Goal: Task Accomplishment & Management: Complete application form

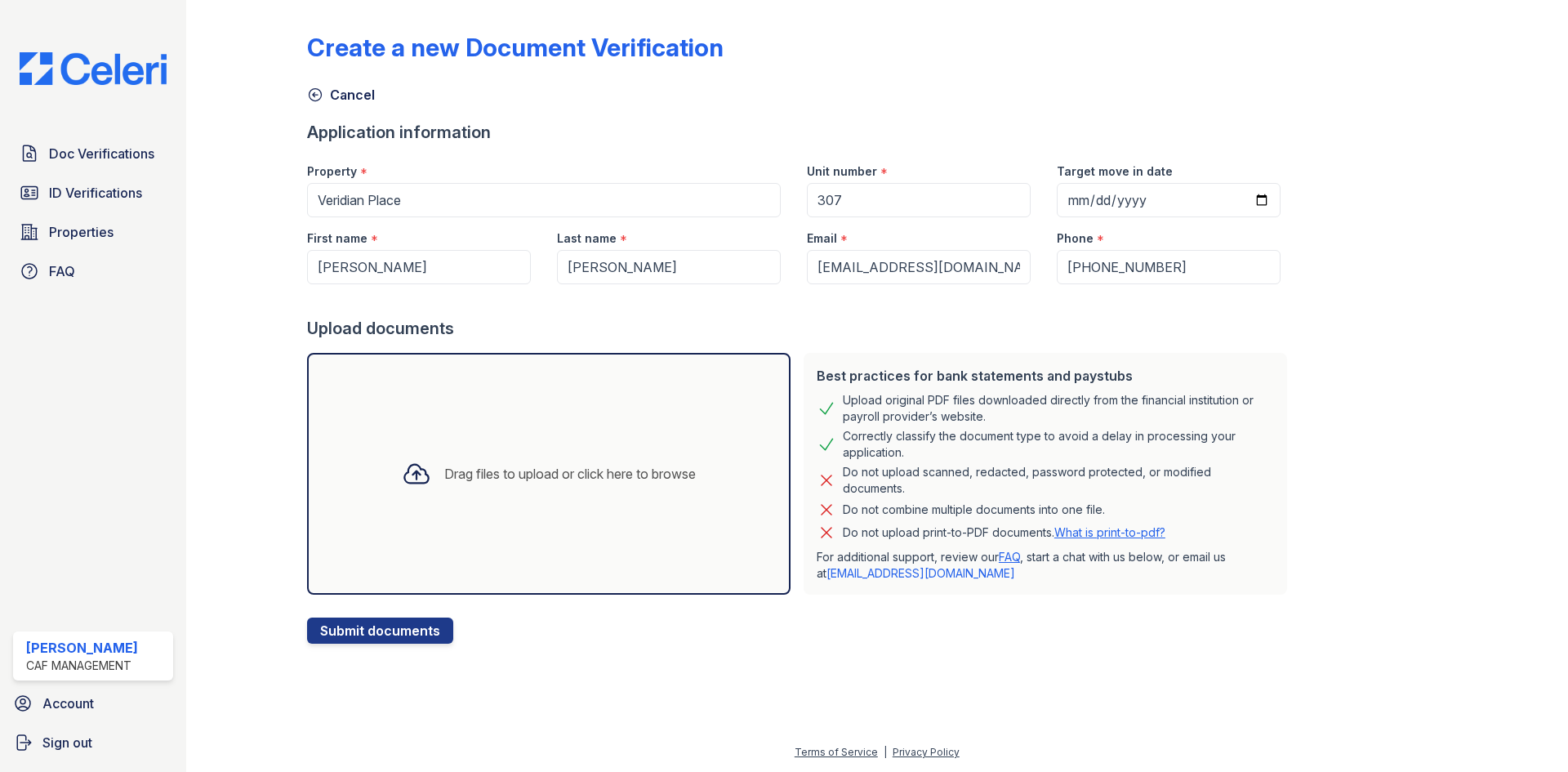
click at [459, 470] on div "Drag files to upload or click here to browse" at bounding box center [570, 474] width 251 height 20
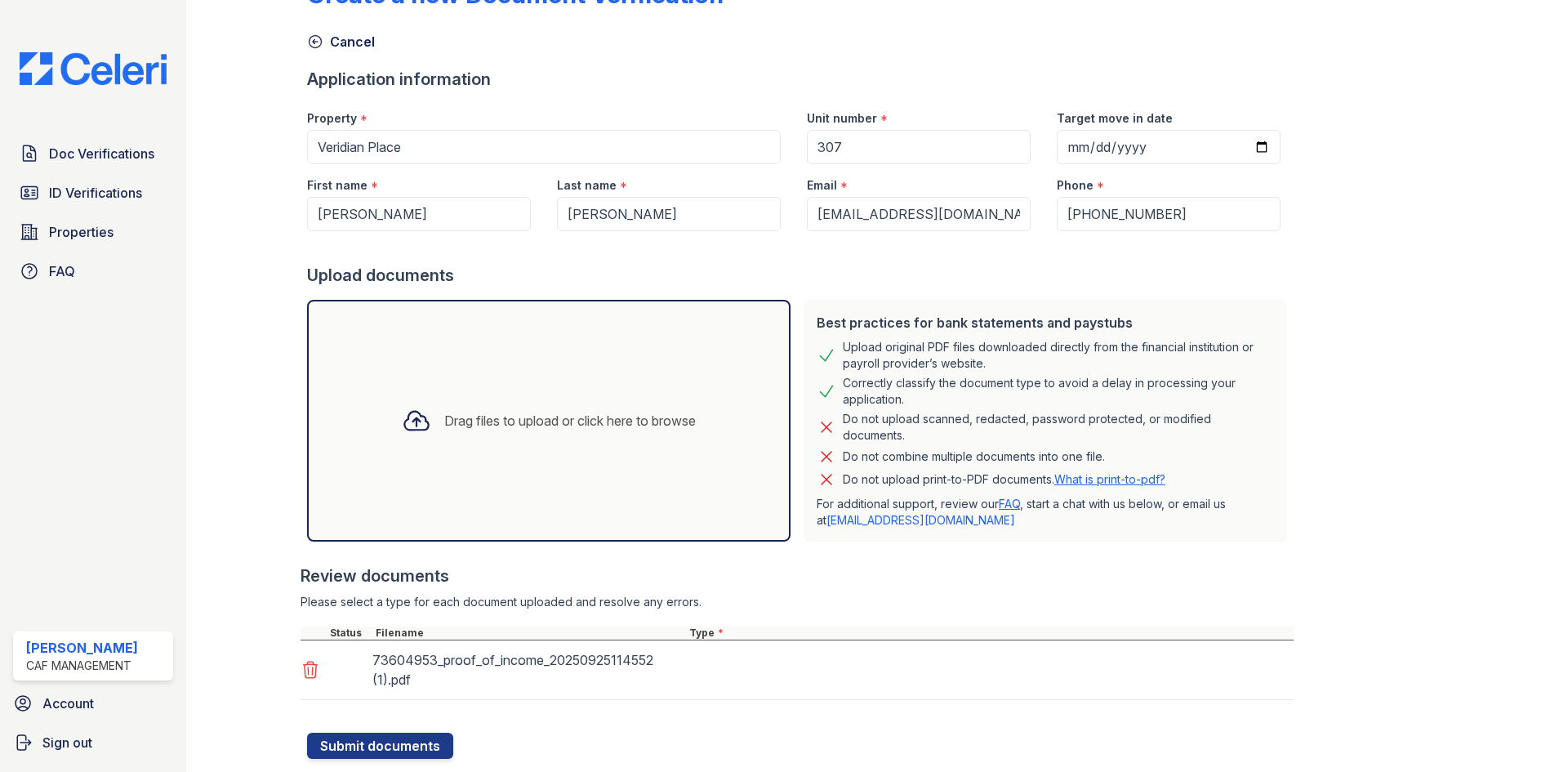
scroll to position [96, 0]
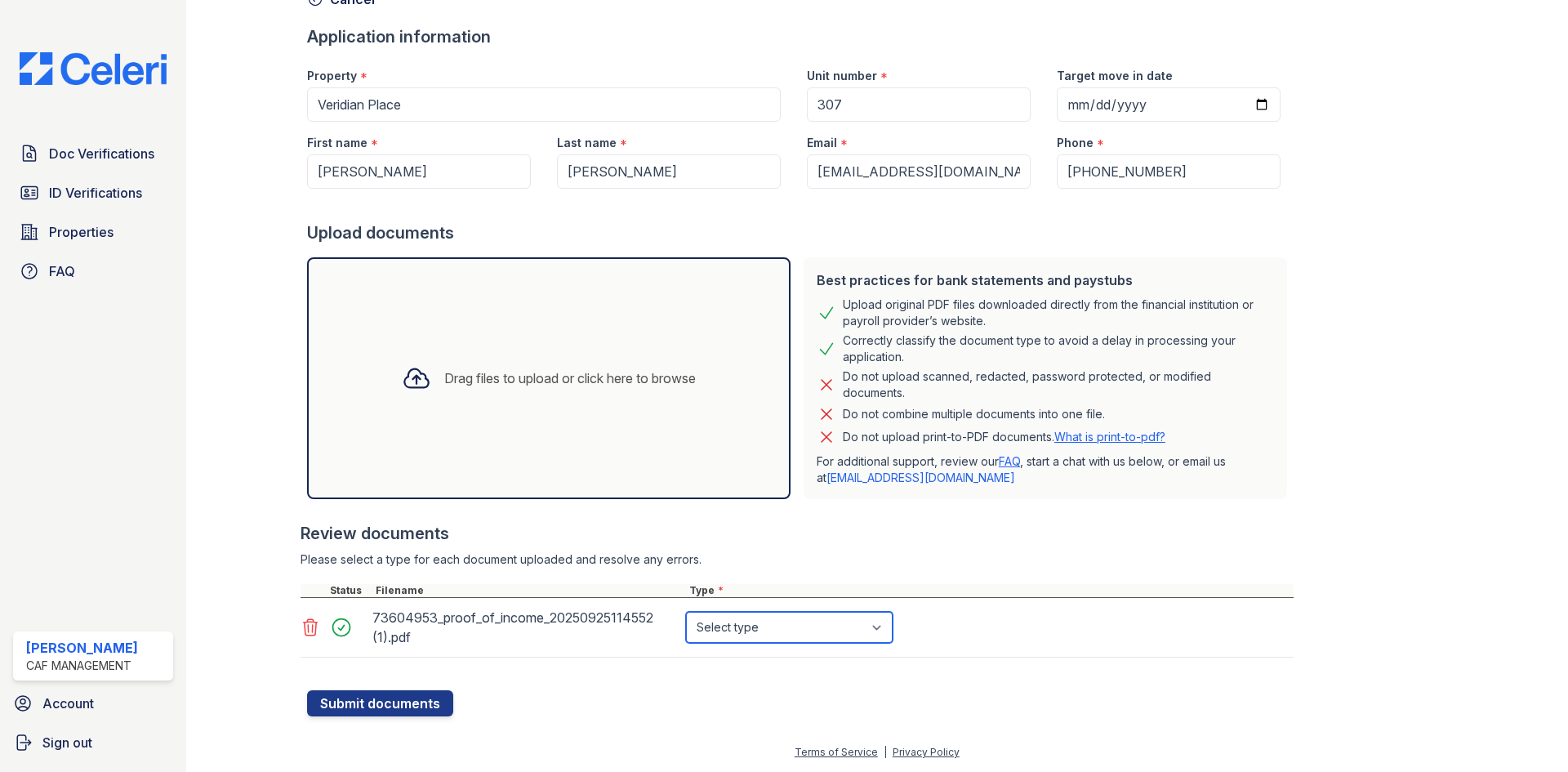
click at [828, 638] on select "Select type Paystub Bank Statement Offer Letter Tax Documents Benefit Award Let…" at bounding box center [790, 627] width 207 height 31
select select "offer_letter"
click at [686, 612] on select "Select type Paystub Bank Statement Offer Letter Tax Documents Benefit Award Let…" at bounding box center [790, 627] width 207 height 31
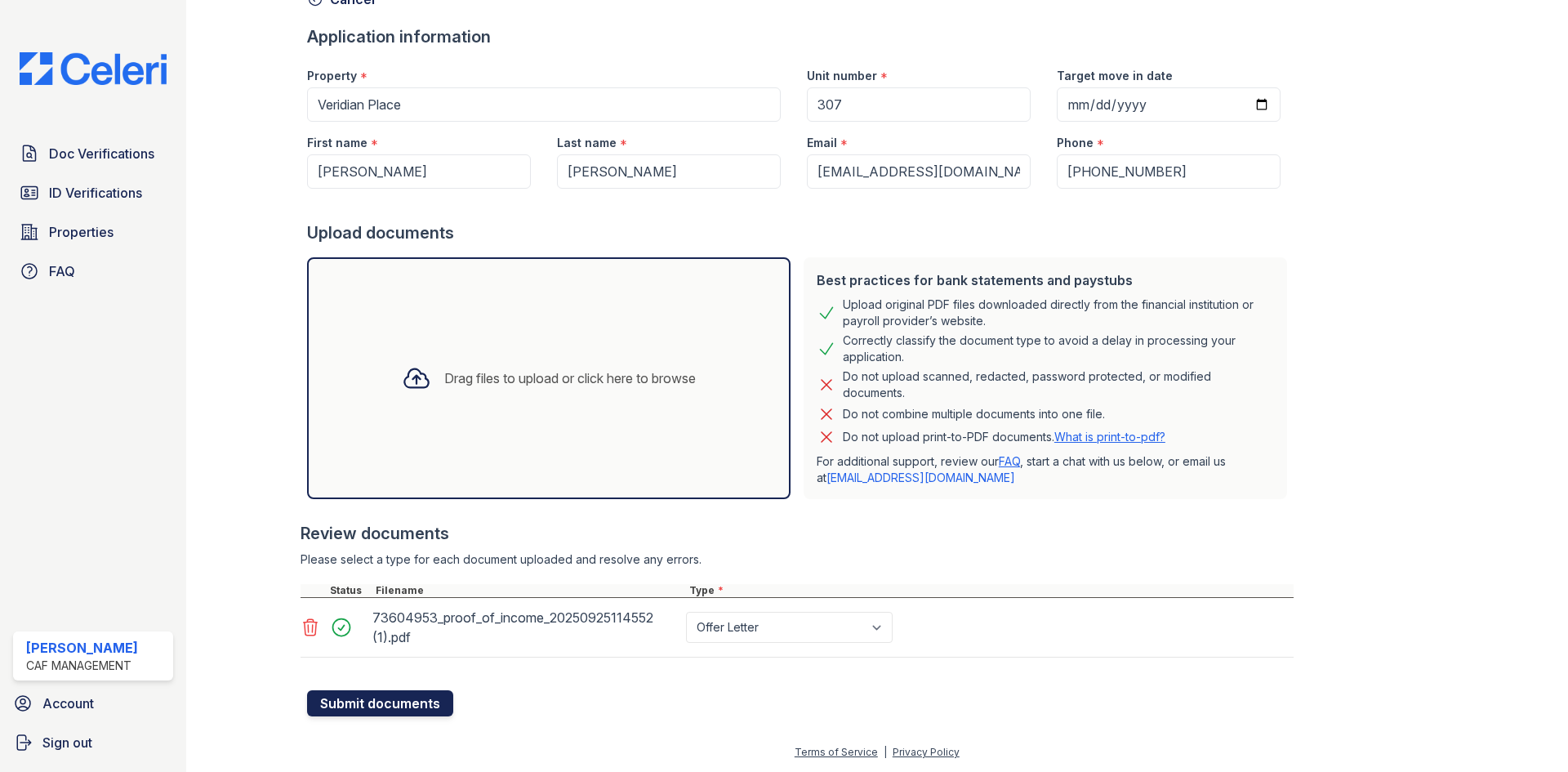
click at [406, 707] on button "Submit documents" at bounding box center [381, 703] width 146 height 26
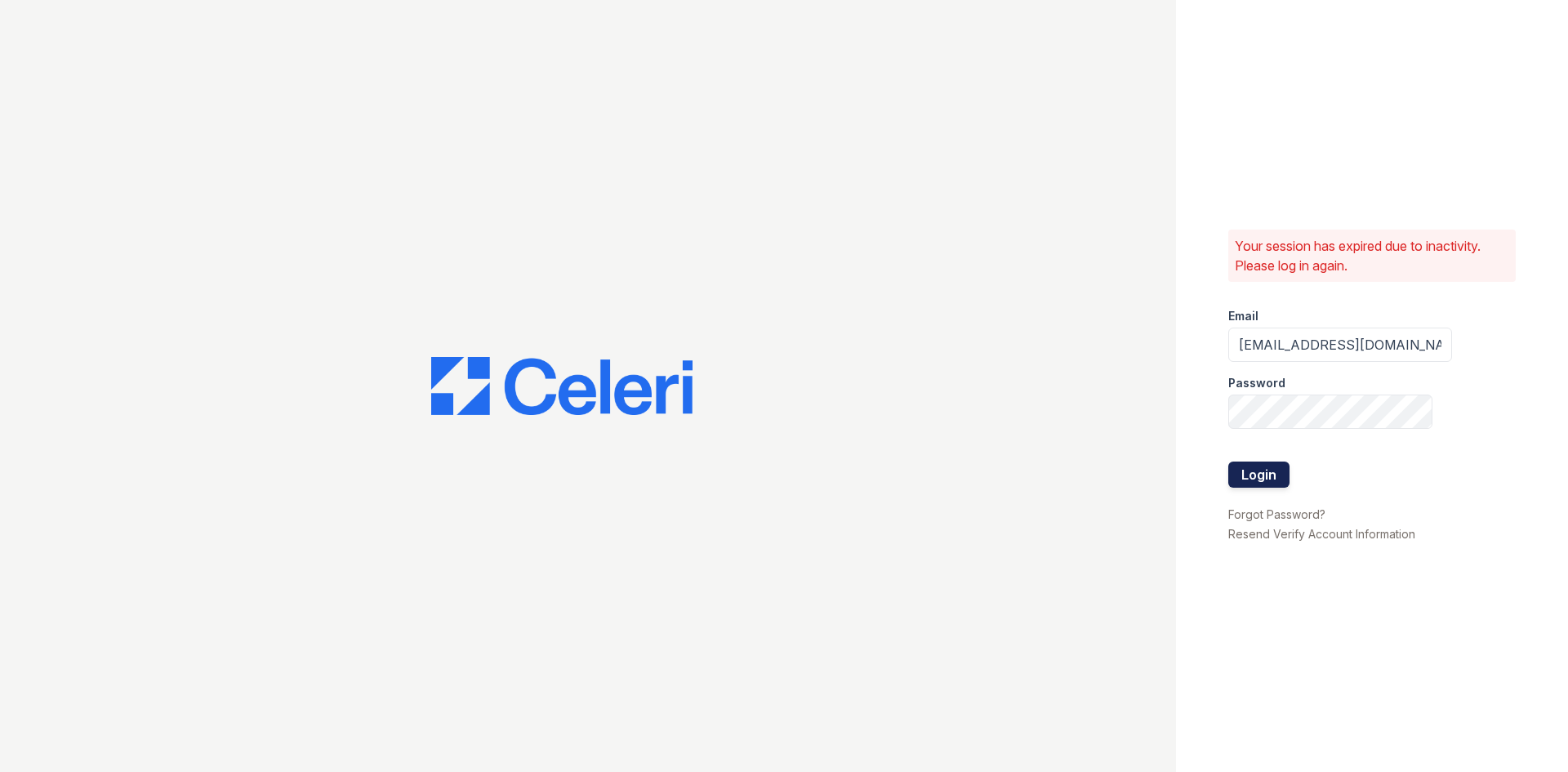
click at [1277, 479] on button "Login" at bounding box center [1258, 475] width 61 height 26
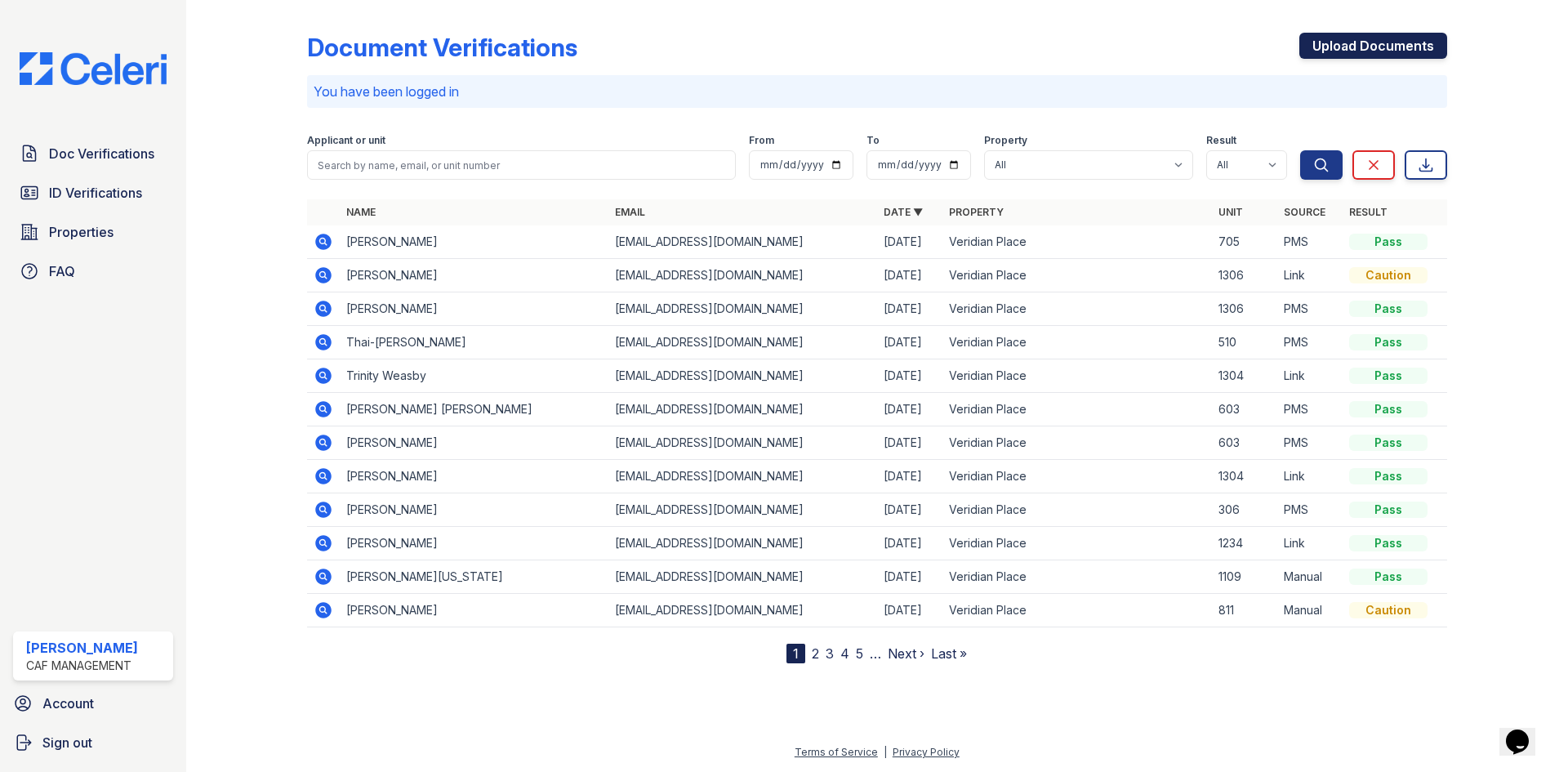
click at [1353, 45] on link "Upload Documents" at bounding box center [1373, 46] width 148 height 26
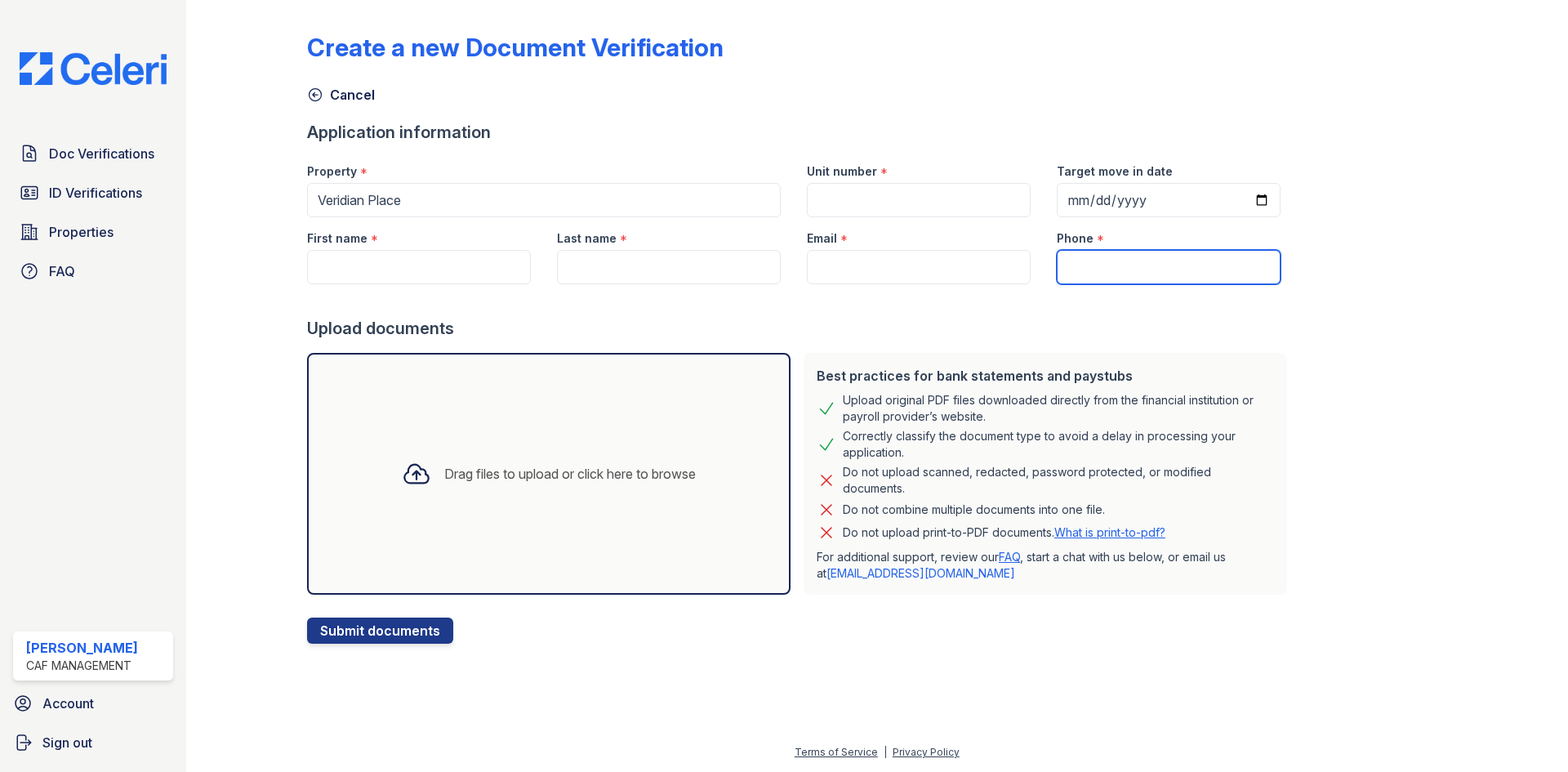
click at [1140, 280] on input "Phone" at bounding box center [1168, 267] width 224 height 34
paste input "(803) 269-4345"
type input "(803) 269-4345"
click at [932, 268] on input "Email" at bounding box center [919, 267] width 224 height 34
paste input "[EMAIL_ADDRESS][DOMAIN_NAME]"
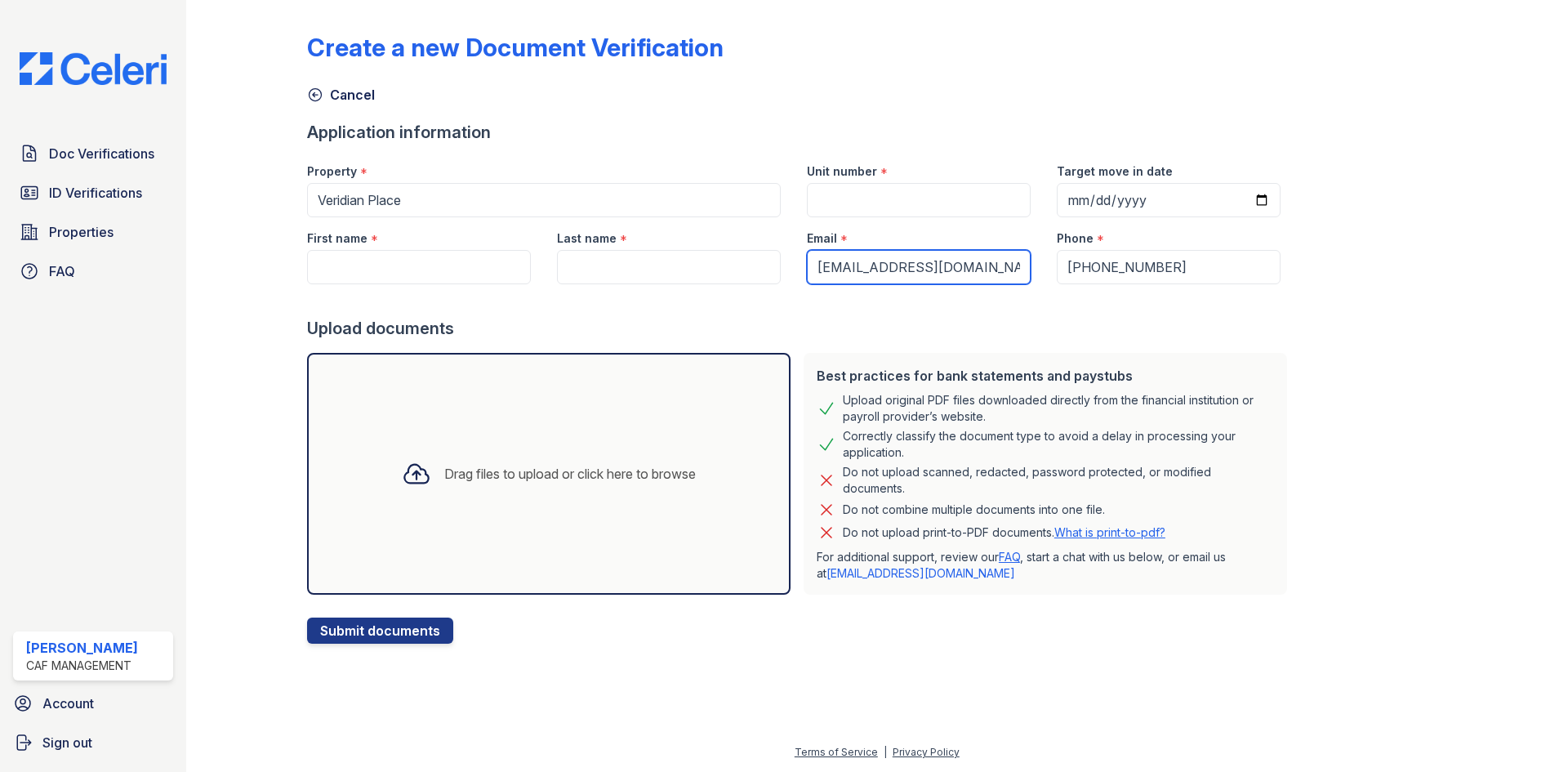
type input "[EMAIL_ADDRESS][DOMAIN_NAME]"
click at [912, 195] on input "Unit number" at bounding box center [919, 200] width 224 height 34
type input "307"
click at [1234, 196] on input "Target move in date" at bounding box center [1168, 200] width 224 height 34
type input "2025-09-27"
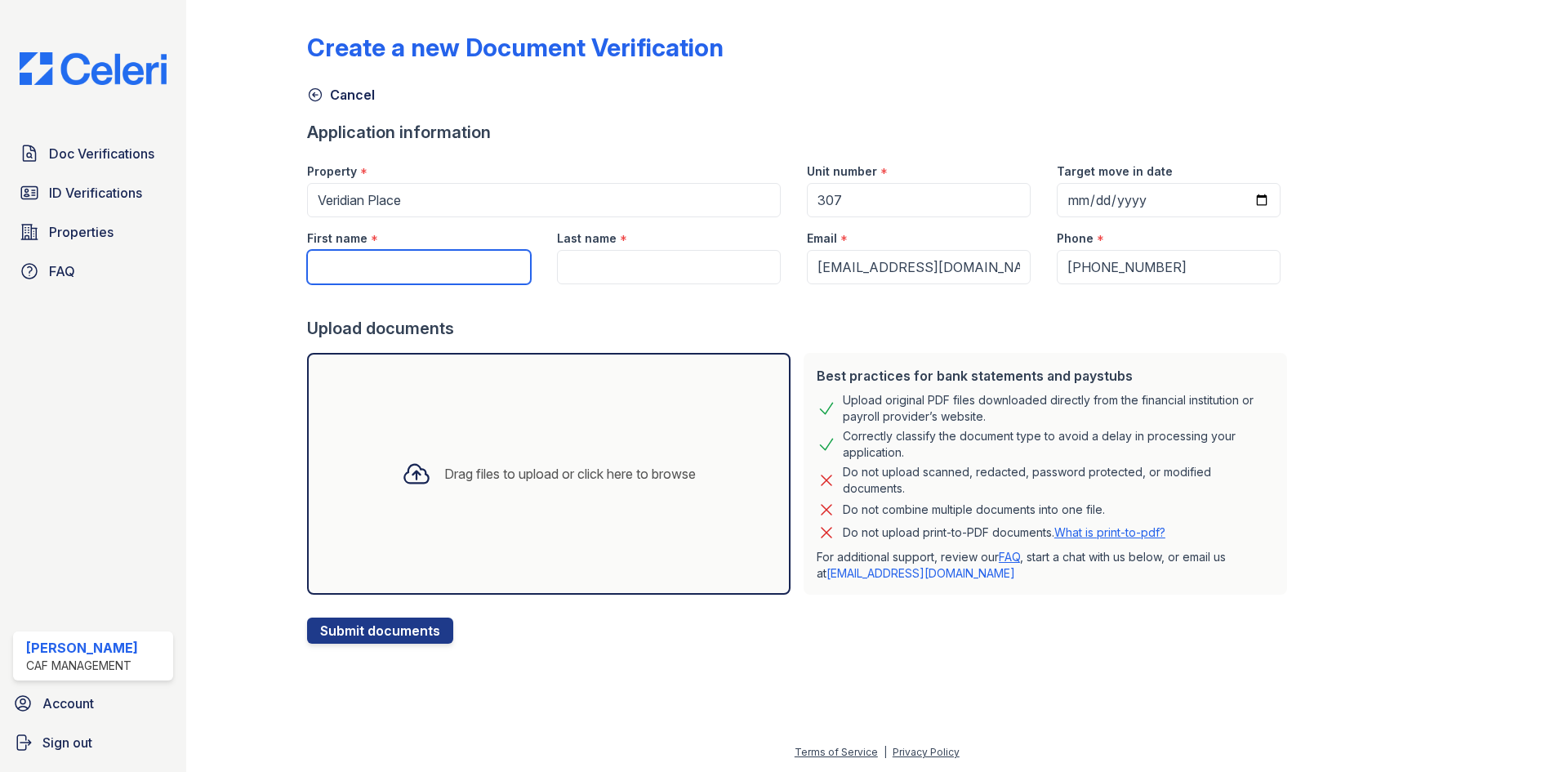
click at [429, 271] on input "First name" at bounding box center [419, 267] width 224 height 34
type input "Kevin"
type input "Taylor"
click at [625, 412] on div "Drag files to upload or click here to browse" at bounding box center [548, 474] width 483 height 242
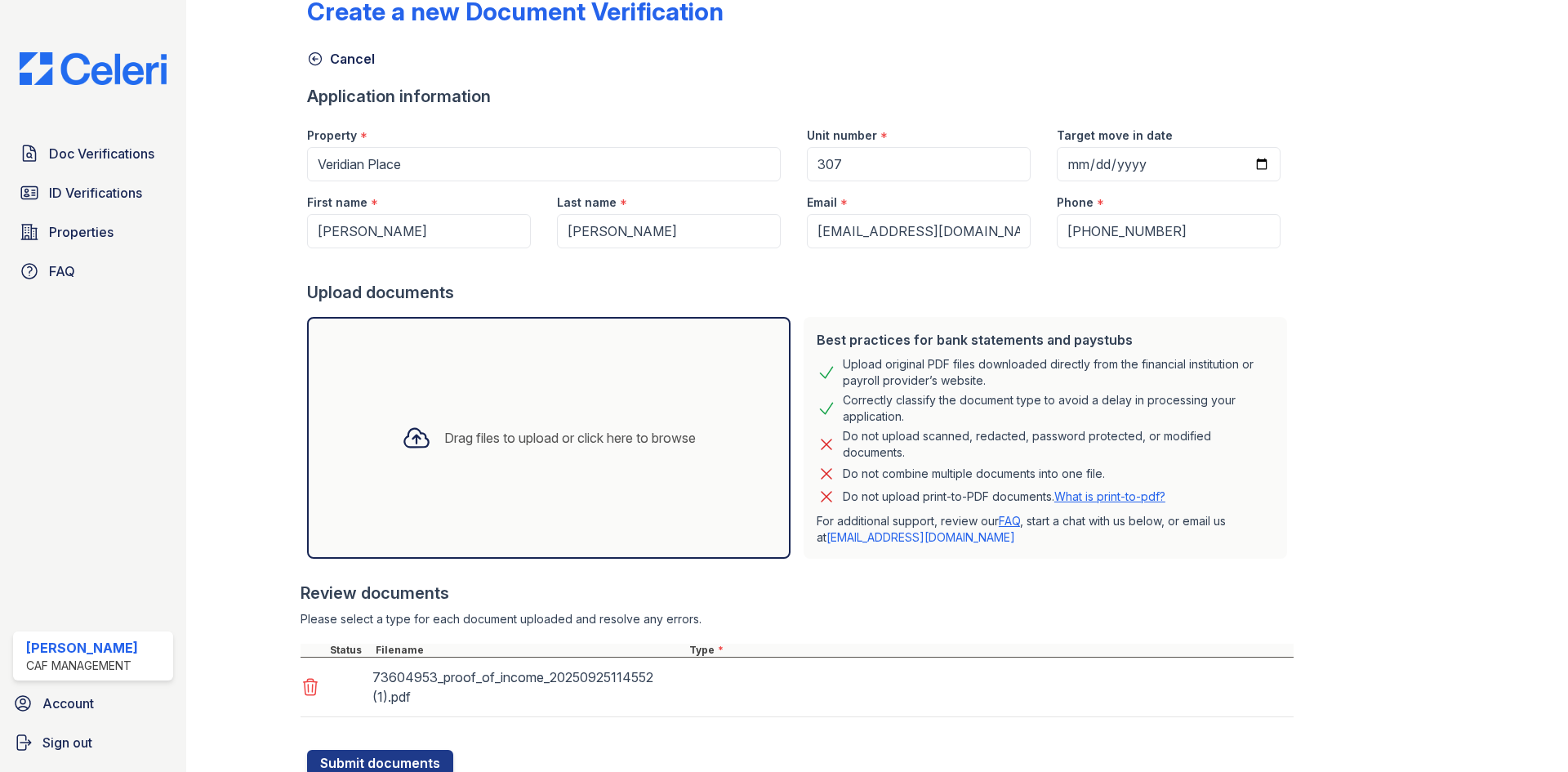
scroll to position [96, 0]
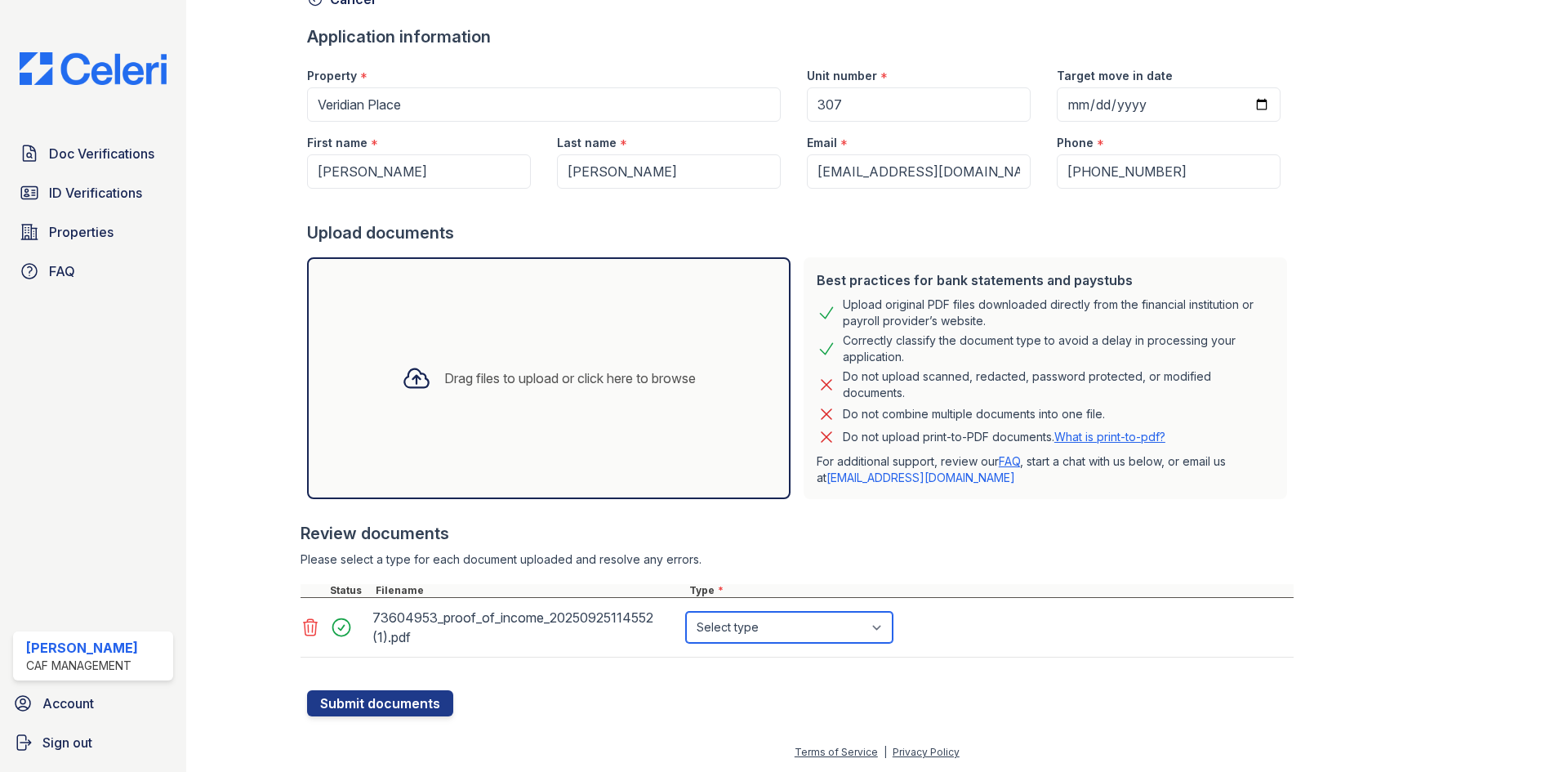
click at [845, 626] on select "Select type Paystub Bank Statement Offer Letter Tax Documents Benefit Award Let…" at bounding box center [790, 627] width 207 height 31
select select "offer_letter"
click at [686, 612] on select "Select type Paystub Bank Statement Offer Letter Tax Documents Benefit Award Let…" at bounding box center [790, 627] width 207 height 31
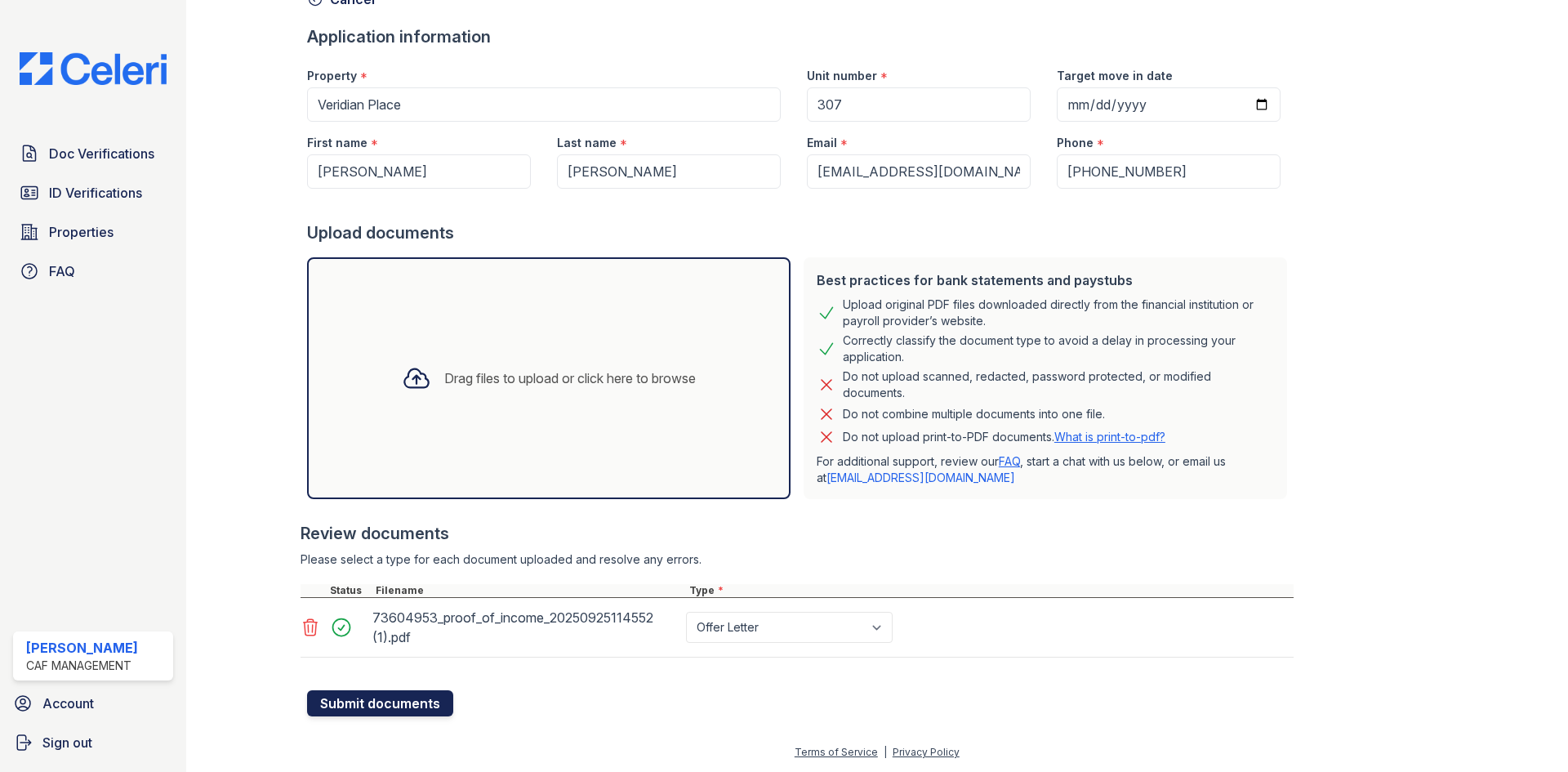
click at [418, 707] on button "Submit documents" at bounding box center [381, 703] width 146 height 26
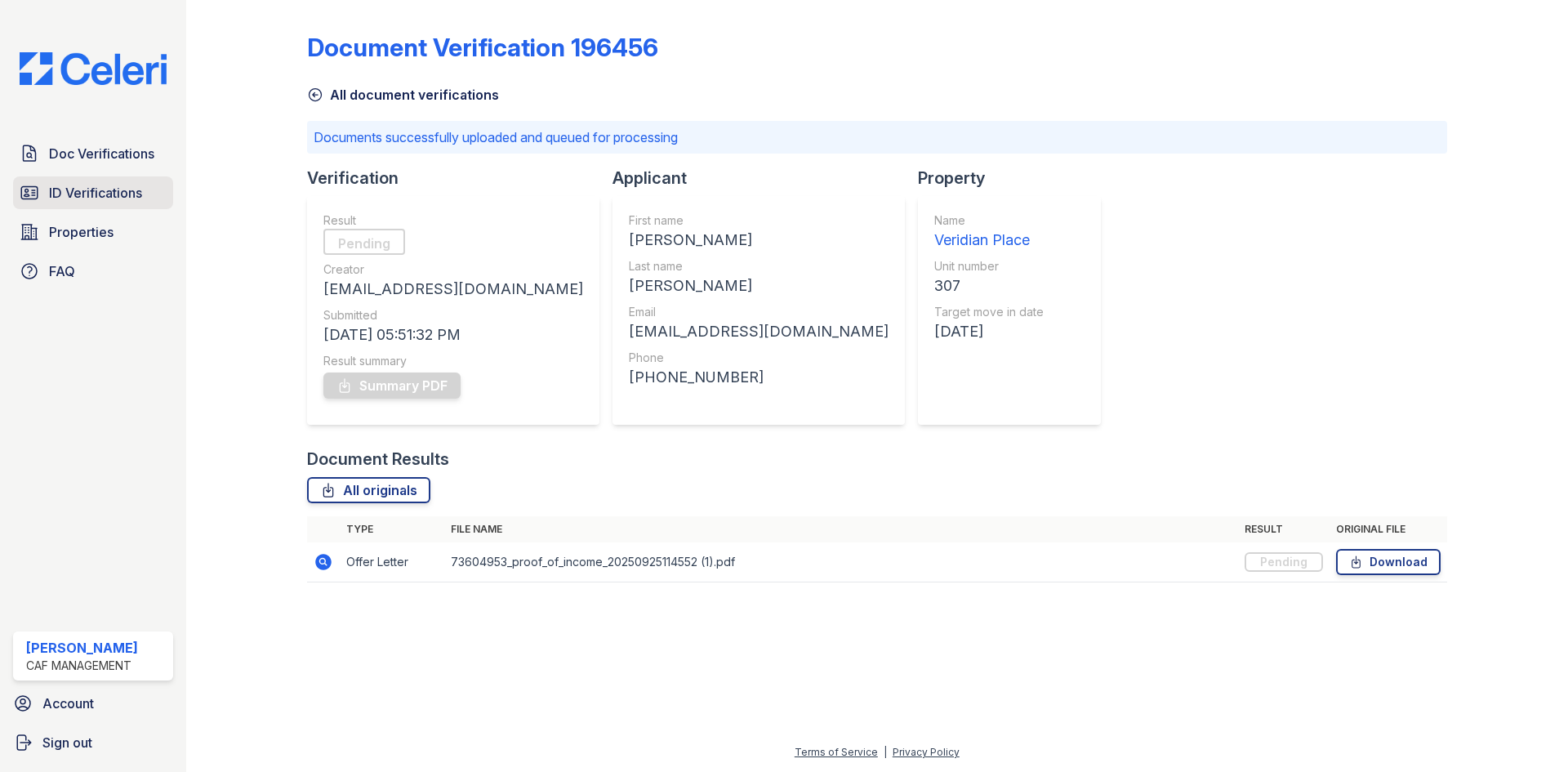
click at [91, 195] on span "ID Verifications" at bounding box center [96, 192] width 93 height 20
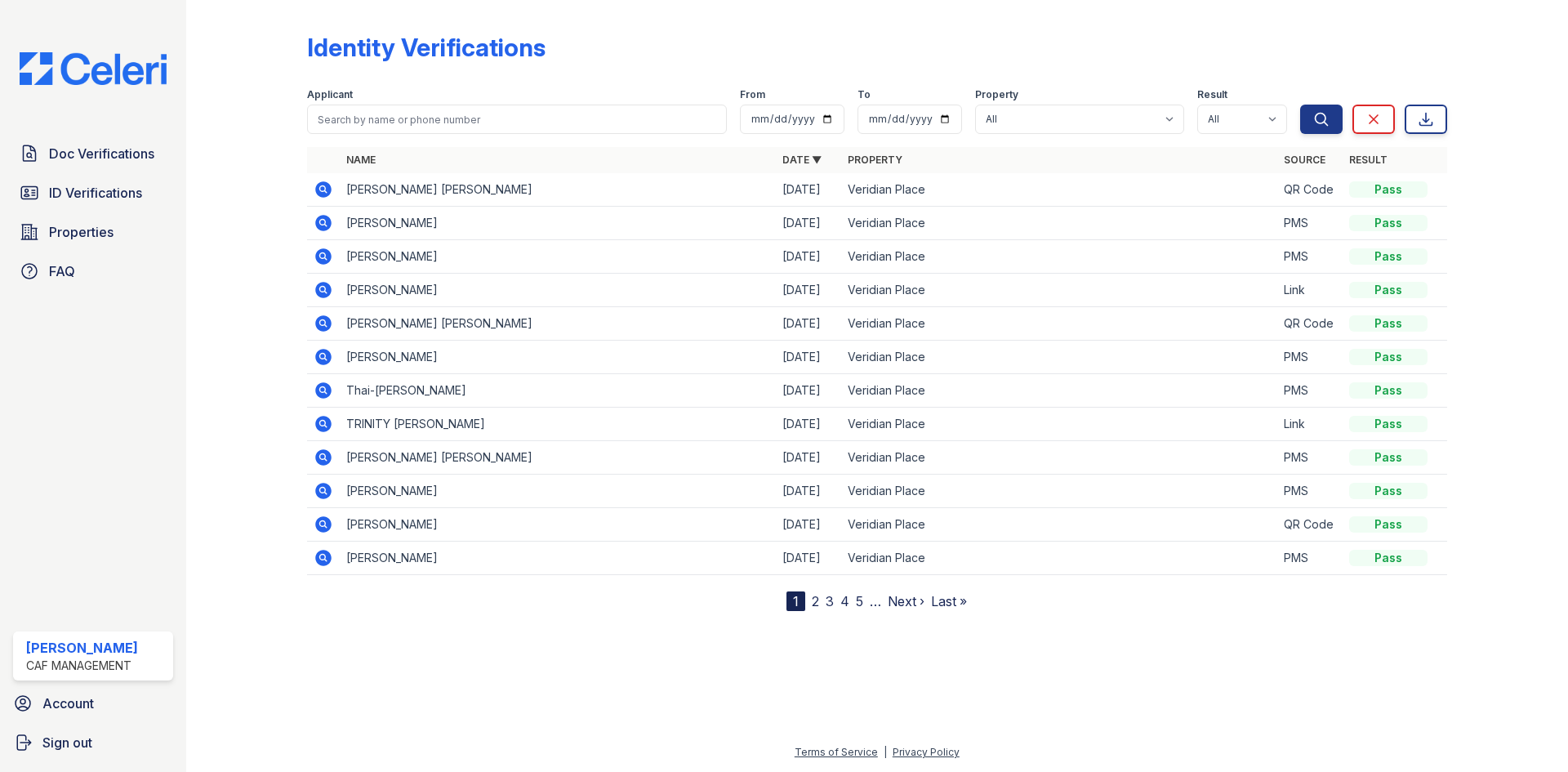
click at [318, 183] on icon at bounding box center [323, 190] width 20 height 20
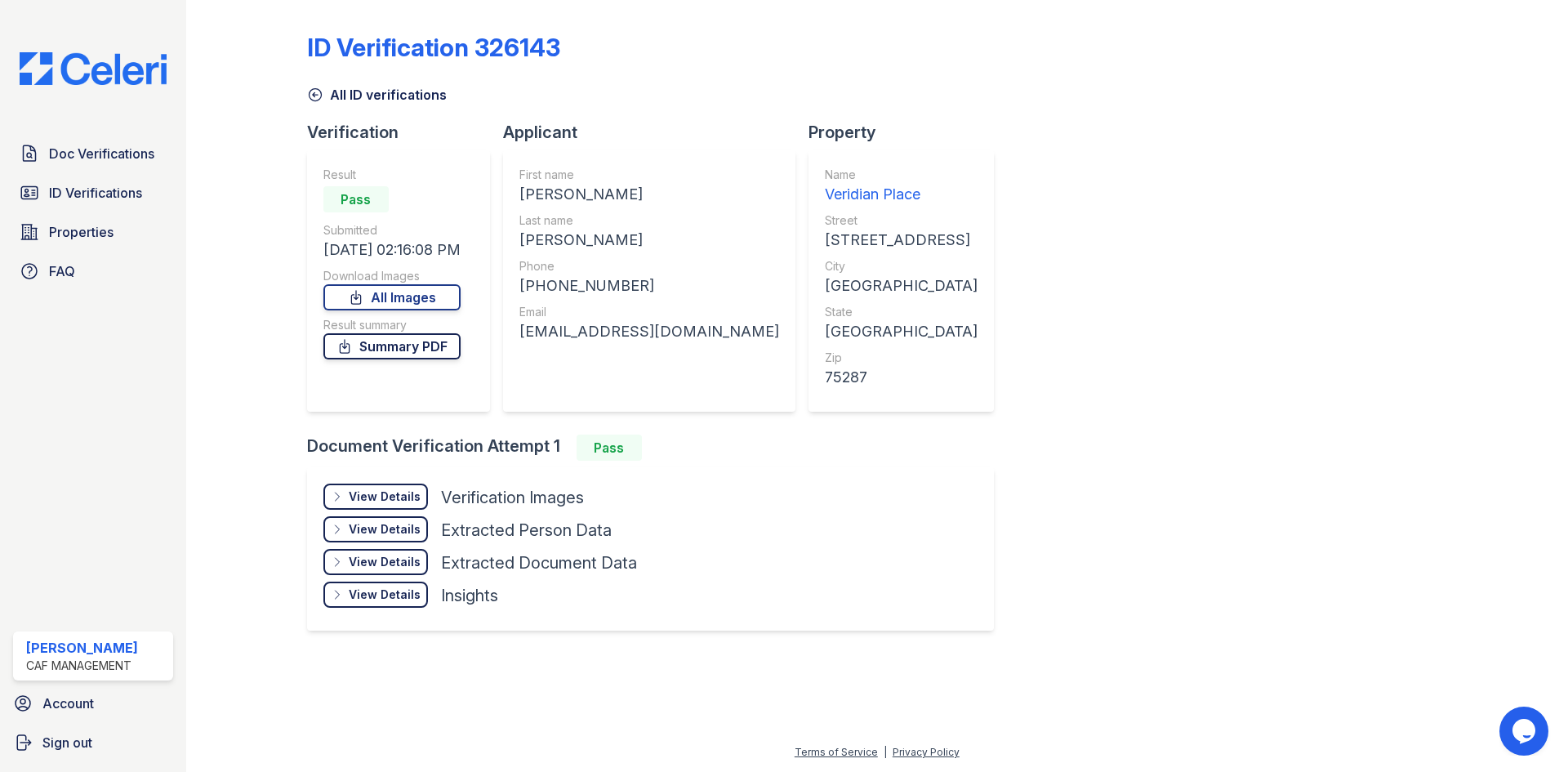
click at [353, 348] on icon at bounding box center [344, 346] width 16 height 16
click at [1250, 560] on div "ID Verification 326143 All ID verifications Verification Result Pass Submitted …" at bounding box center [877, 330] width 1140 height 647
click at [1053, 213] on div "ID Verification 326143 All ID verifications Verification Result Pass Submitted …" at bounding box center [877, 330] width 1140 height 647
click at [397, 500] on div "View Details" at bounding box center [384, 496] width 71 height 16
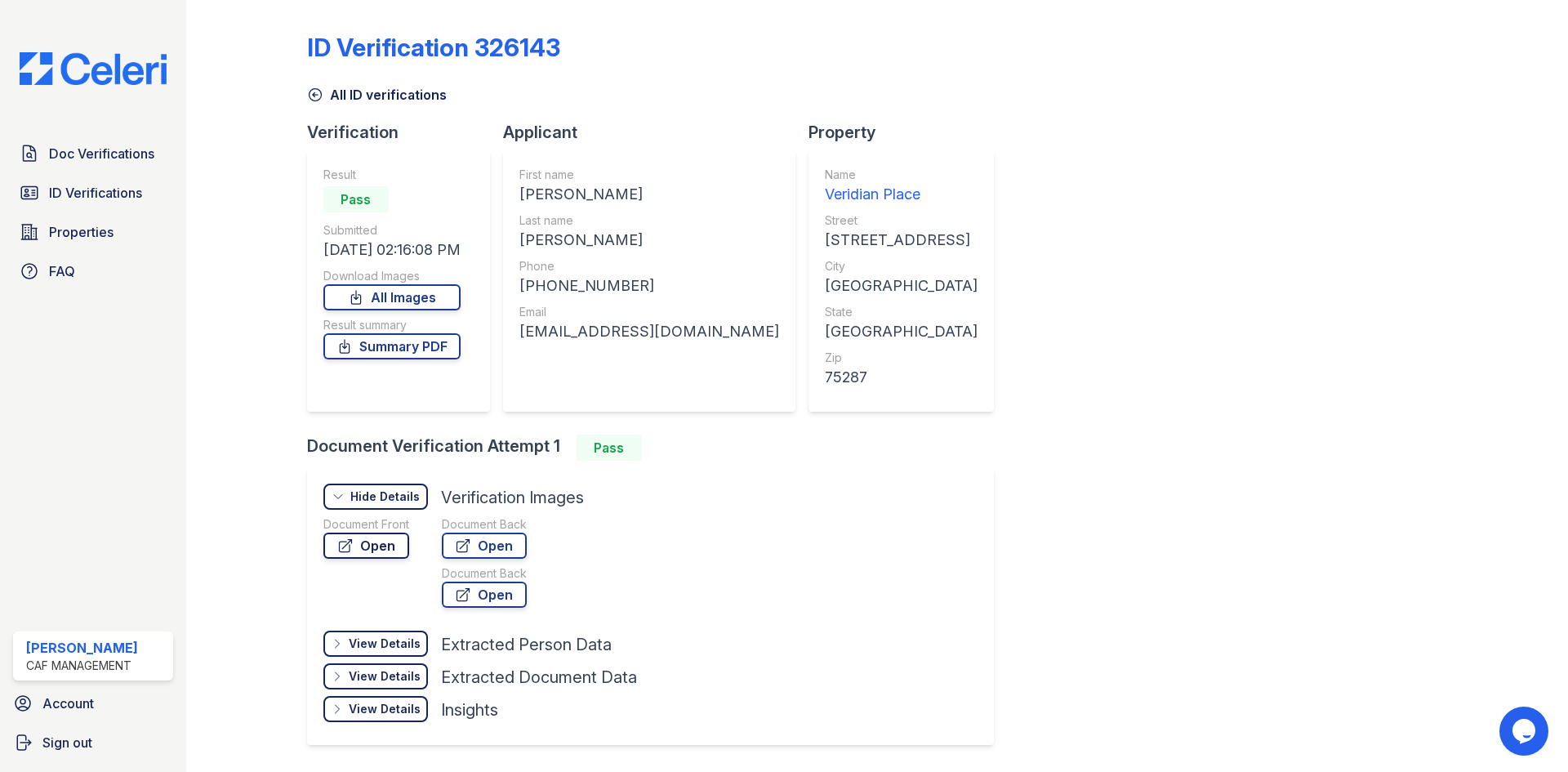
click at [329, 541] on link "Open" at bounding box center [367, 545] width 86 height 26
click at [142, 156] on span "Doc Verifications" at bounding box center [102, 153] width 105 height 20
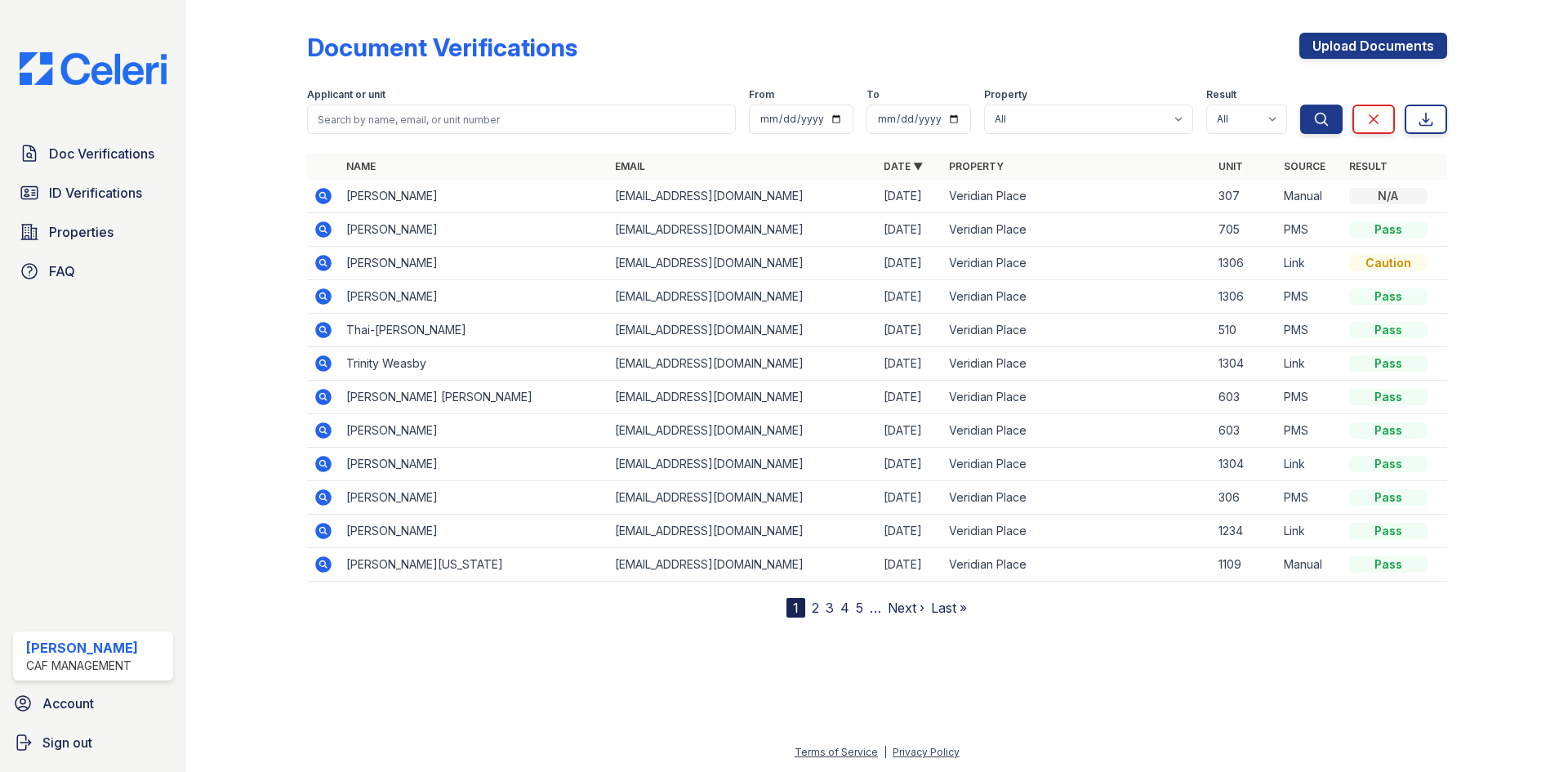
click at [324, 197] on icon at bounding box center [322, 195] width 4 height 4
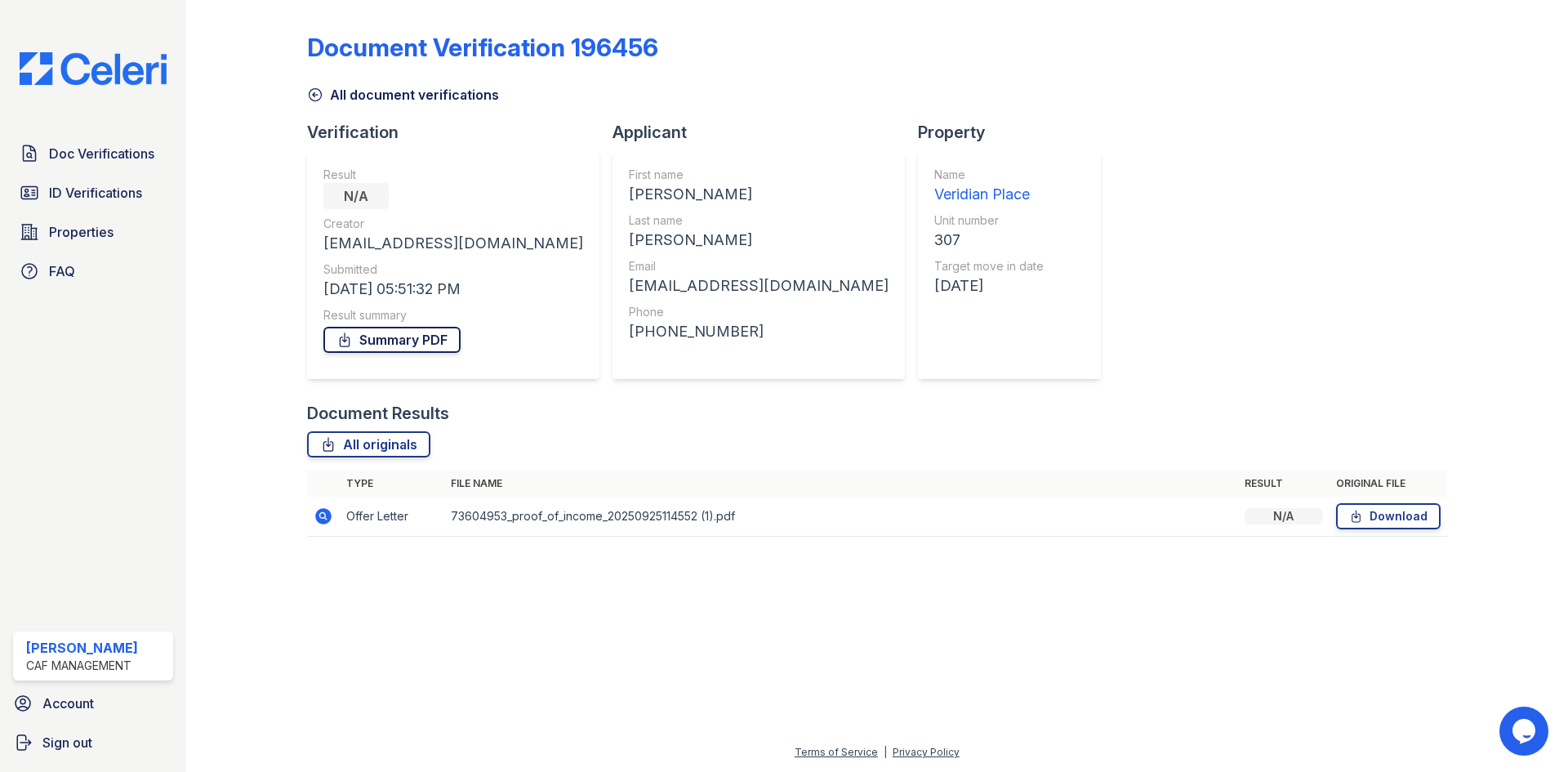
click at [430, 346] on link "Summary PDF" at bounding box center [392, 339] width 137 height 26
drag, startPoint x: 1235, startPoint y: 242, endPoint x: 1219, endPoint y: 110, distance: 133.0
click at [1219, 110] on div "Document Verification 196456 All document verifications Verification Result N/A…" at bounding box center [877, 280] width 1140 height 547
click at [991, 176] on div "Document Verification 196456 All document verifications Verification Result N/A…" at bounding box center [877, 280] width 1140 height 547
